Goal: Task Accomplishment & Management: Manage account settings

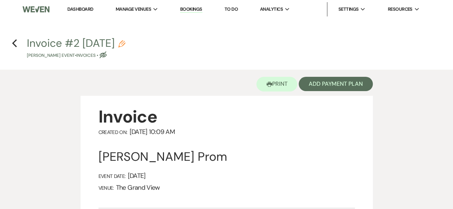
drag, startPoint x: 0, startPoint y: 0, endPoint x: 106, endPoint y: 90, distance: 138.9
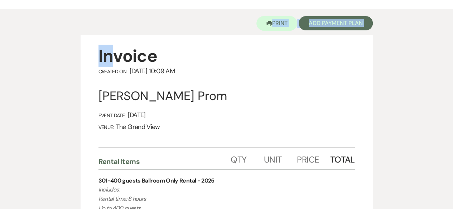
scroll to position [60, 0]
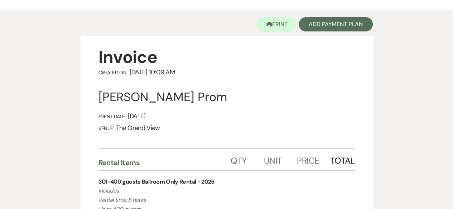
drag, startPoint x: 106, startPoint y: 90, endPoint x: 49, endPoint y: 73, distance: 59.6
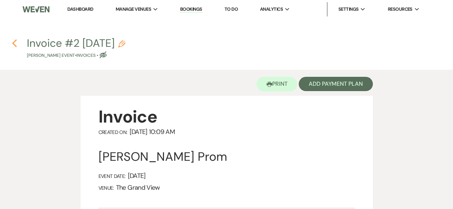
click at [16, 43] on icon "Previous" at bounding box center [14, 43] width 5 height 9
select select "2"
select select "5"
select select "13"
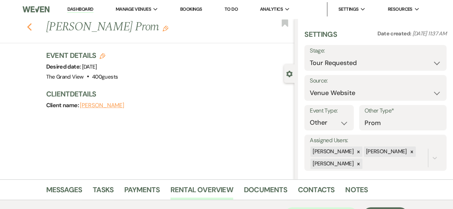
click at [31, 28] on icon "Previous" at bounding box center [29, 27] width 5 height 9
select select "2"
select select "8"
select select "5"
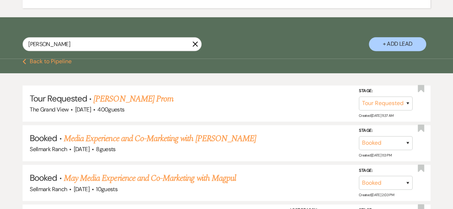
scroll to position [398, 0]
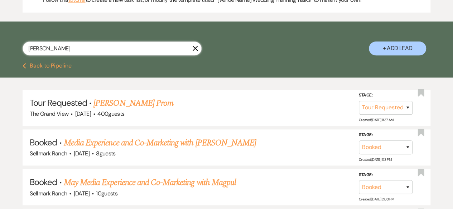
click at [197, 55] on input "[PERSON_NAME]" at bounding box center [112, 49] width 179 height 14
click at [194, 51] on icon "X" at bounding box center [195, 48] width 6 height 6
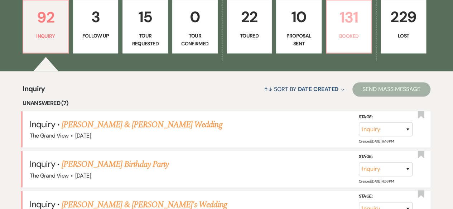
click at [353, 40] on p "Booked" at bounding box center [349, 36] width 36 height 8
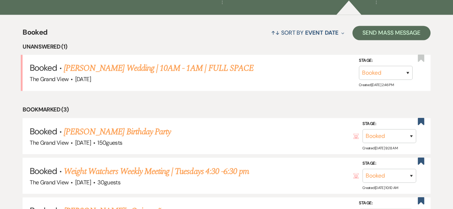
scroll to position [564, 0]
